Goal: Book appointment/travel/reservation

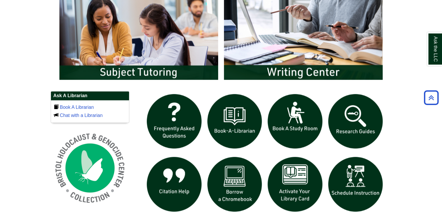
scroll to position [326, 0]
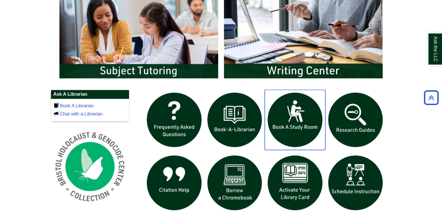
click at [291, 115] on img "slideshow" at bounding box center [295, 120] width 61 height 61
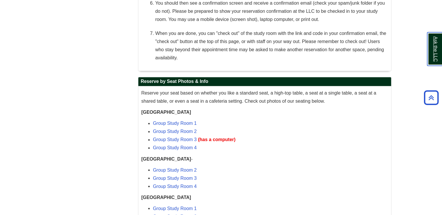
scroll to position [400, 0]
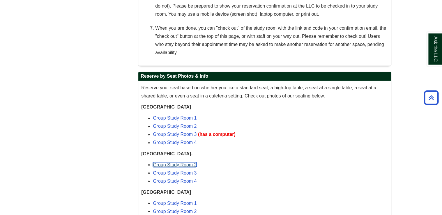
click at [187, 165] on link "Group Study Room 2" at bounding box center [175, 164] width 44 height 5
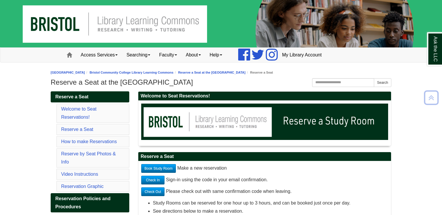
scroll to position [400, 0]
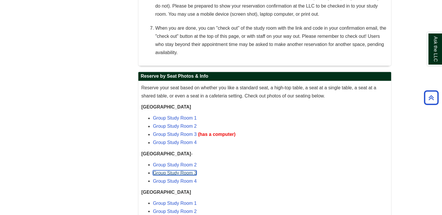
click at [182, 171] on link "Group Study Room 3" at bounding box center [175, 172] width 44 height 5
click at [190, 179] on link "Group Study Room 4" at bounding box center [175, 180] width 44 height 5
click at [186, 125] on link "Group Study Room 2" at bounding box center [175, 126] width 44 height 5
click at [187, 132] on link "Group Study Room 3" at bounding box center [175, 134] width 44 height 5
